Goal: Information Seeking & Learning: Learn about a topic

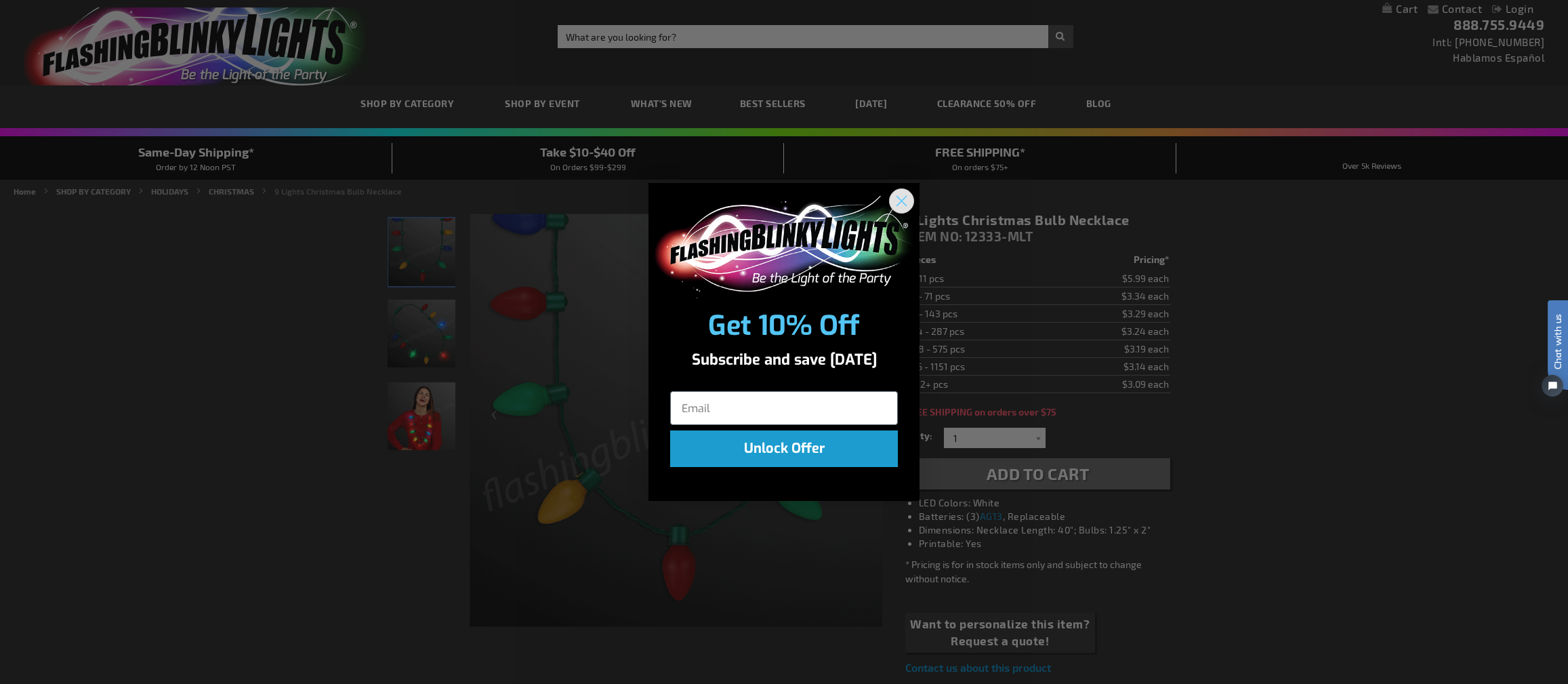
click at [900, 198] on circle "Close dialog" at bounding box center [901, 201] width 23 height 23
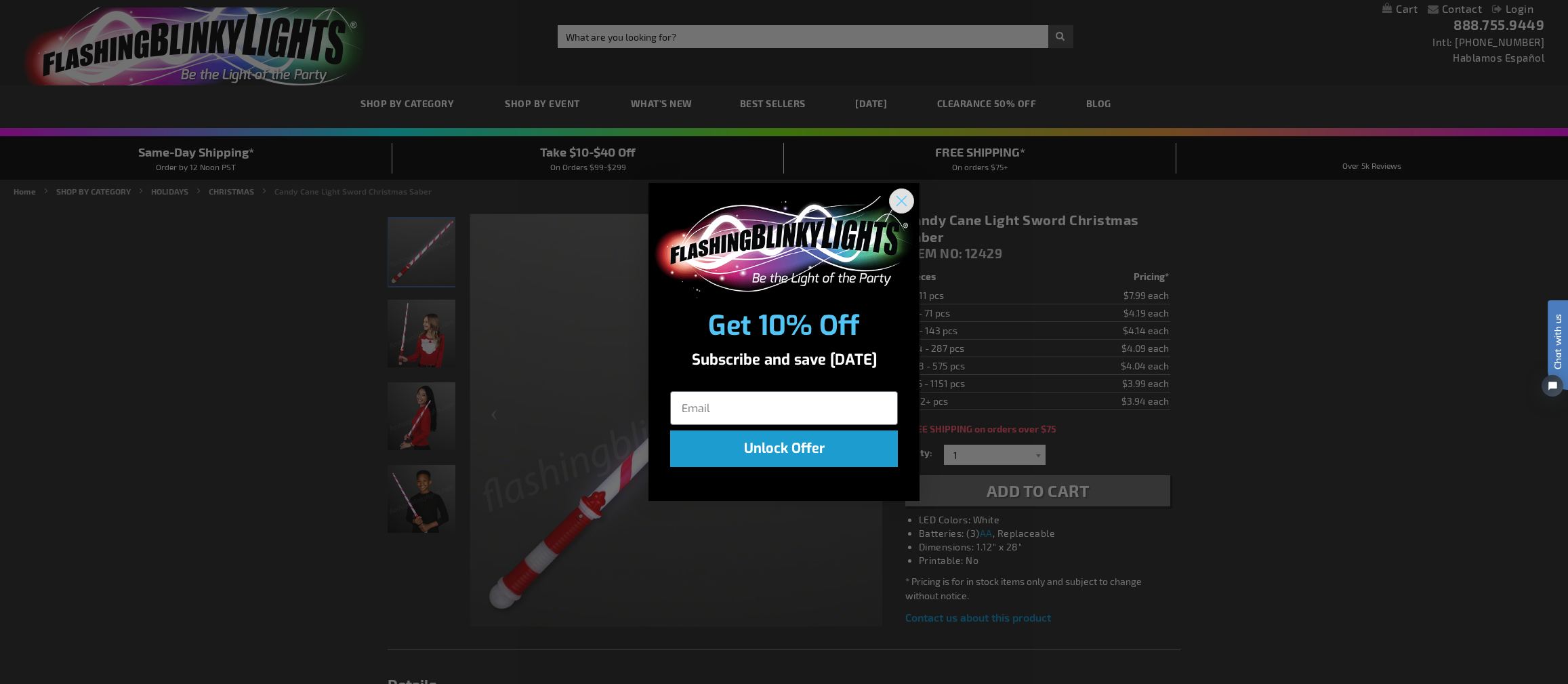
click at [899, 202] on icon "Close dialog" at bounding box center [901, 201] width 24 height 24
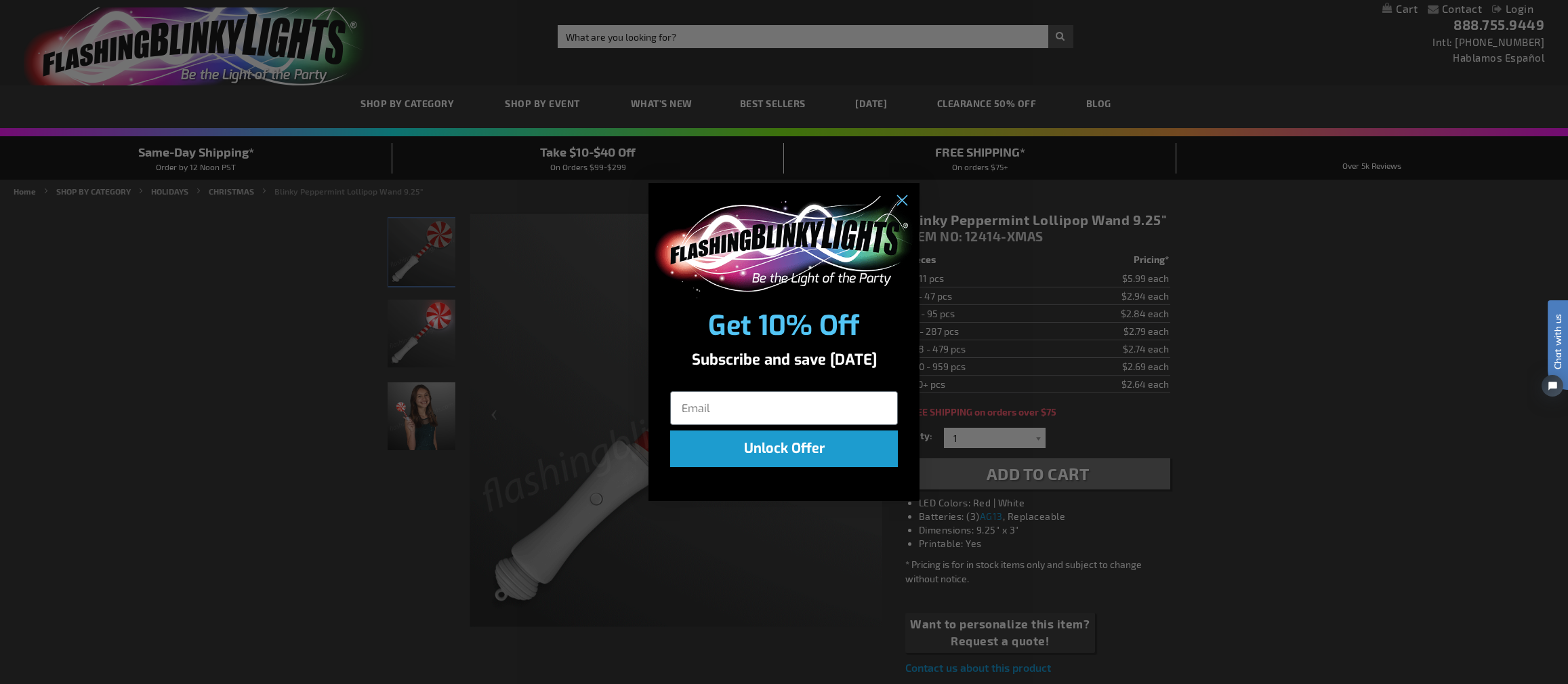
click at [495, 249] on div "Close dialog Get 10% Off Subscribe and save today Unlock Offer Submit" at bounding box center [784, 342] width 1568 height 684
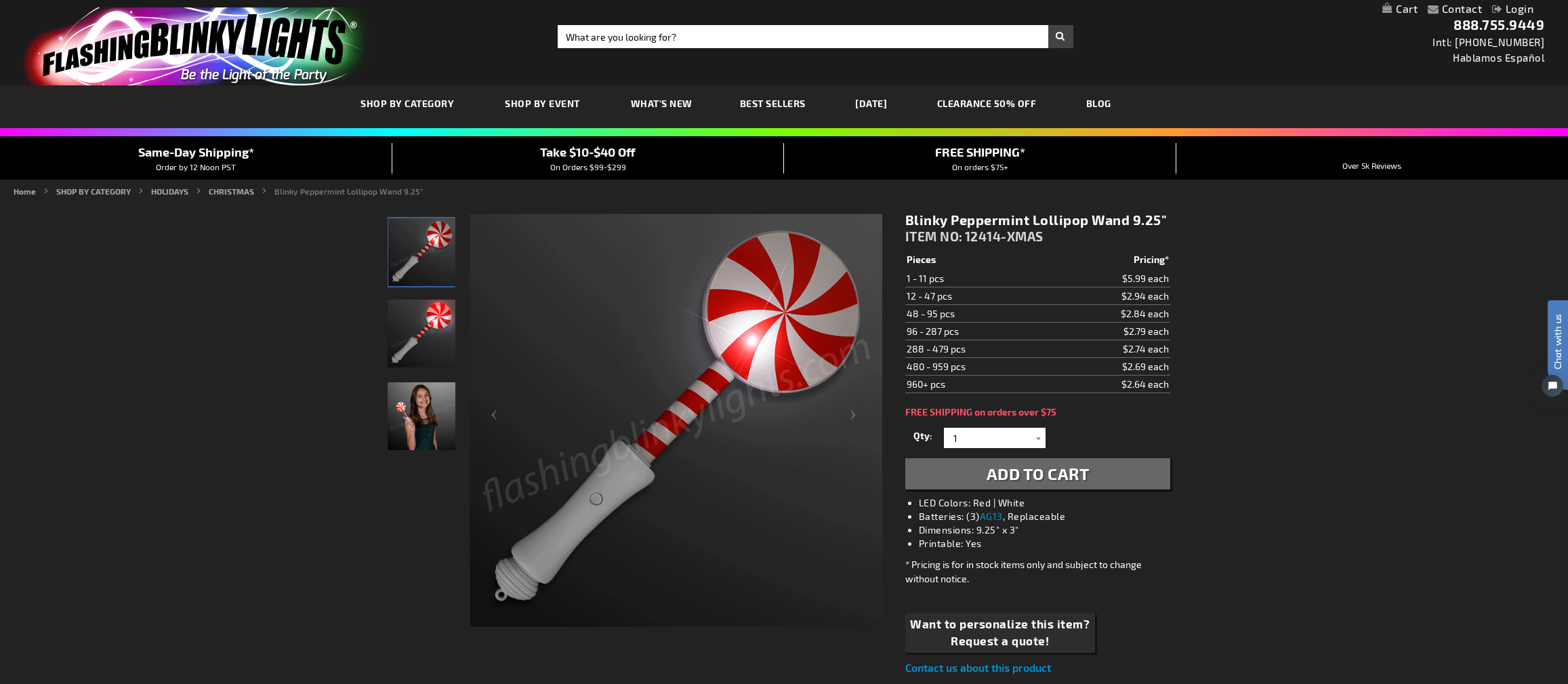
click at [416, 333] on img "Blinky Peppermint Lollipop Wand" at bounding box center [421, 333] width 68 height 68
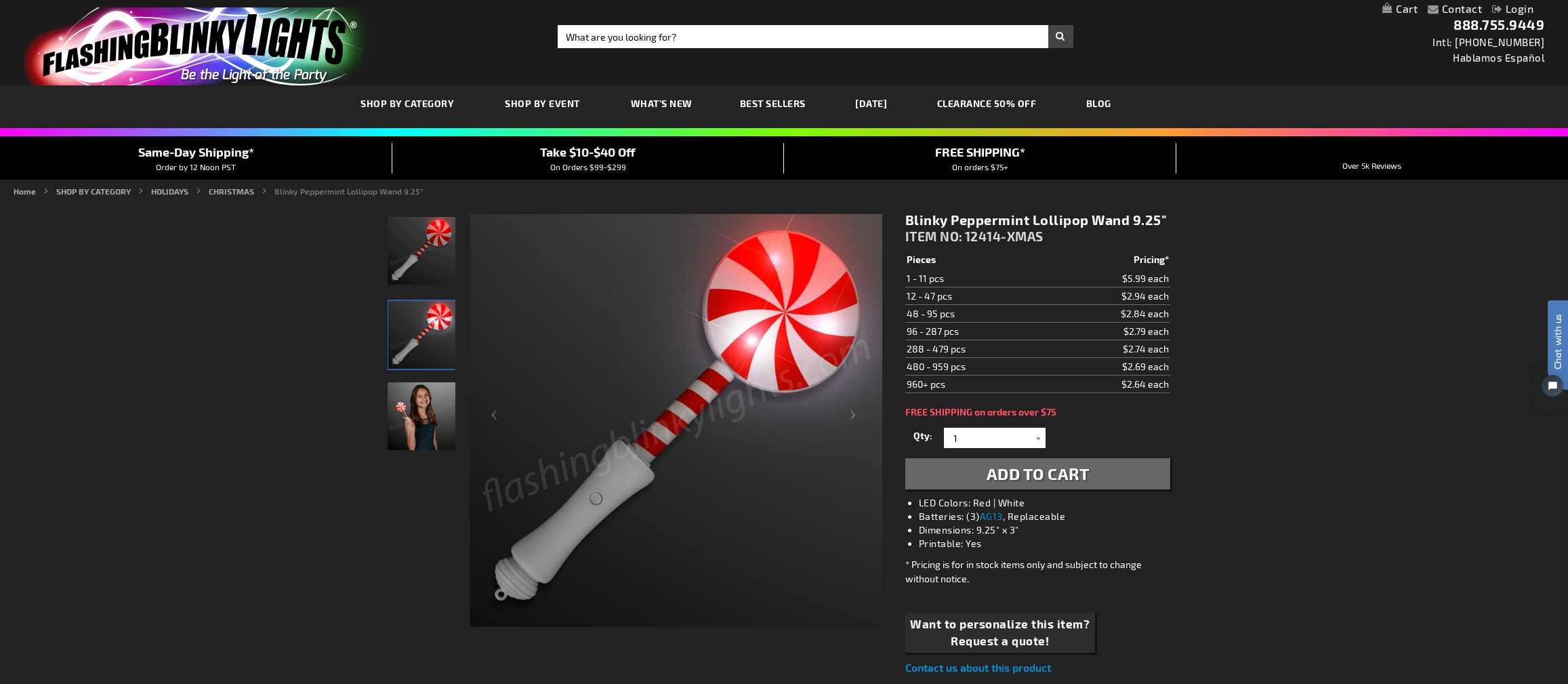
click at [412, 413] on img "Girl displaying Blinky Peppermint Lollipop Wand" at bounding box center [421, 415] width 68 height 68
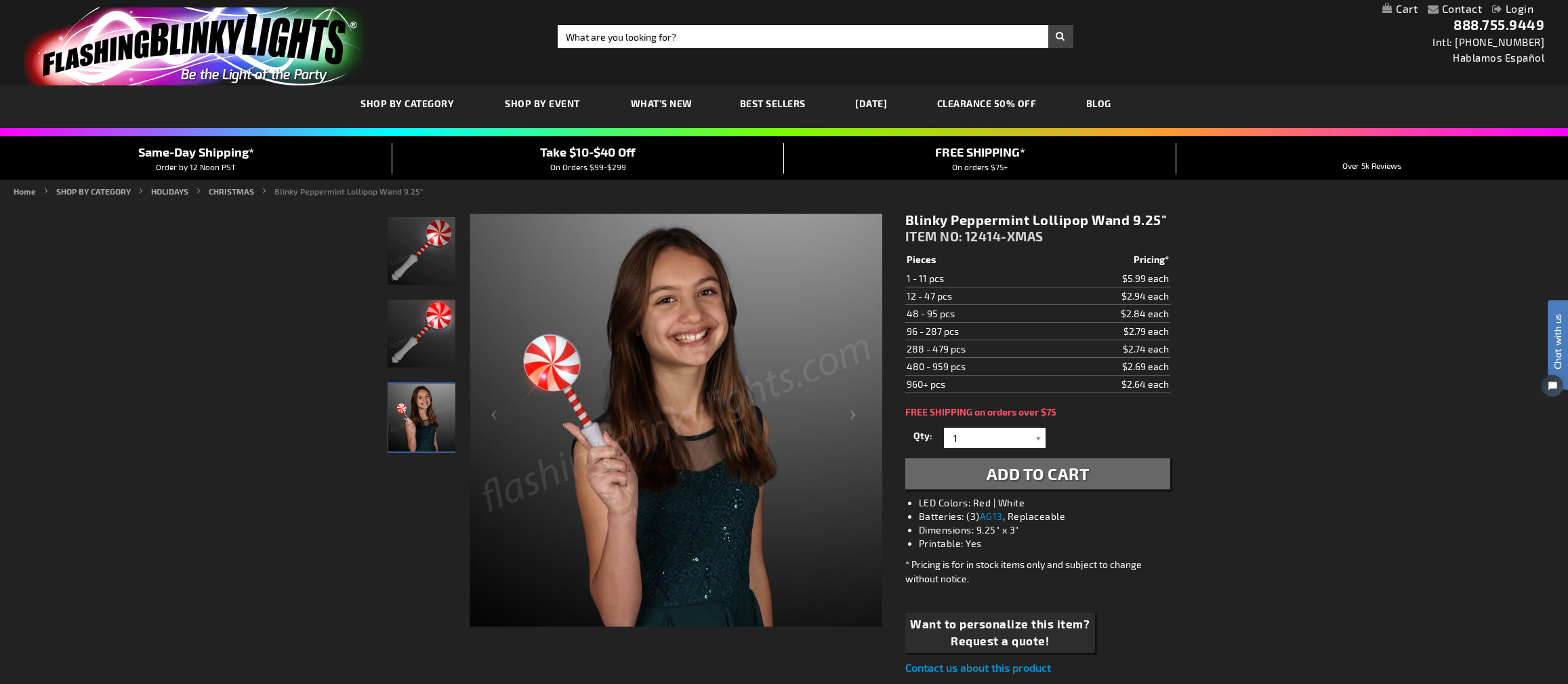
click at [433, 242] on img "Blinky Peppermint Lollipop Wand" at bounding box center [421, 250] width 68 height 68
